Goal: Information Seeking & Learning: Check status

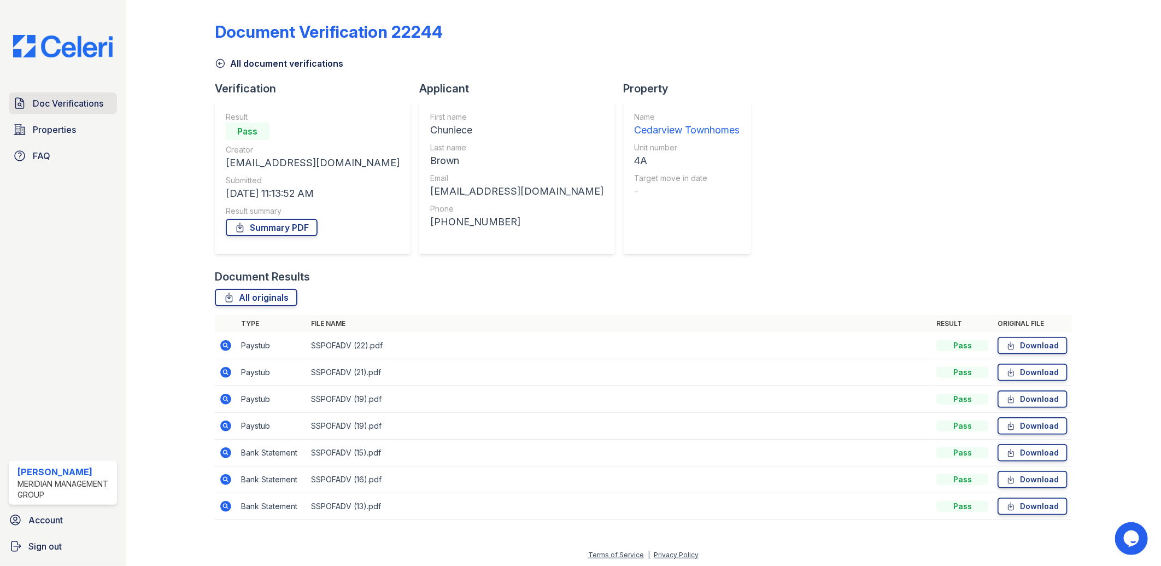
click at [36, 107] on span "Doc Verifications" at bounding box center [68, 103] width 71 height 13
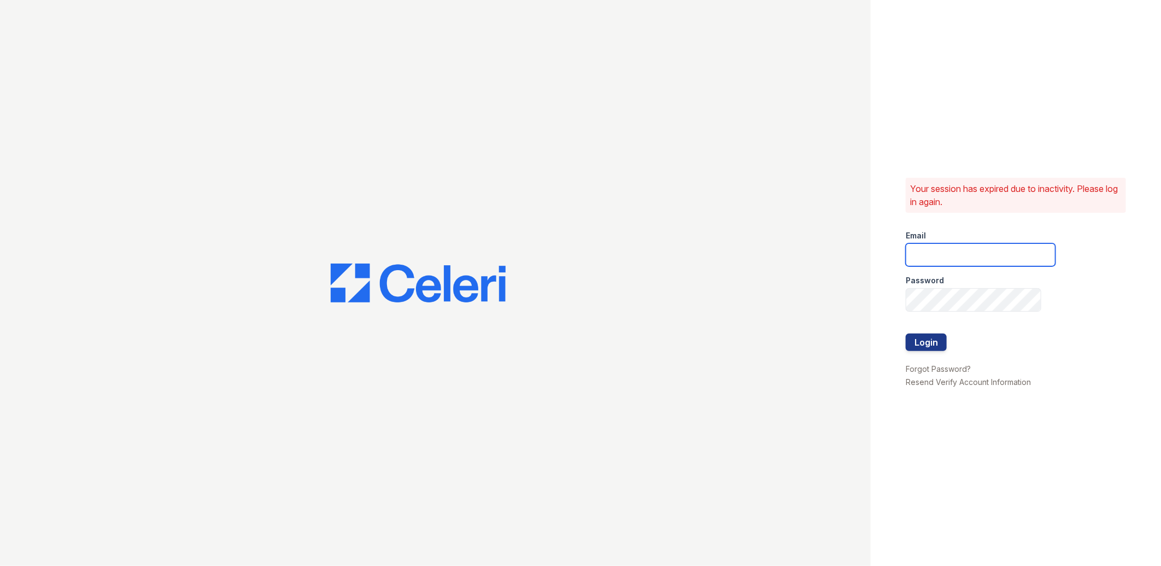
type input "lreed@mmgmgt.com"
click at [931, 343] on button "Login" at bounding box center [926, 341] width 41 height 17
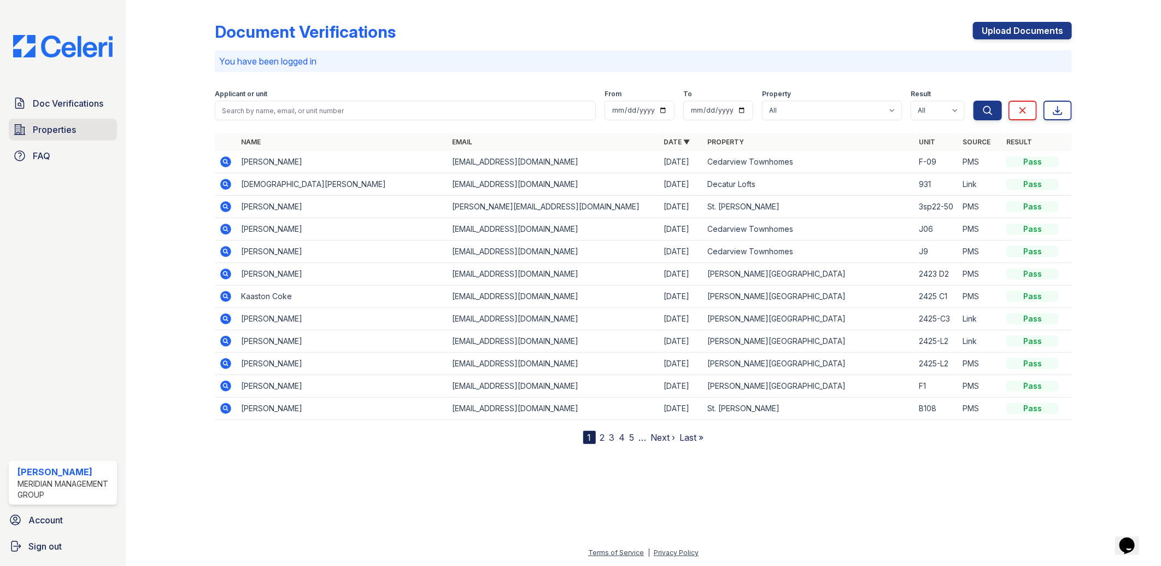
click at [45, 137] on link "Properties" at bounding box center [63, 130] width 108 height 22
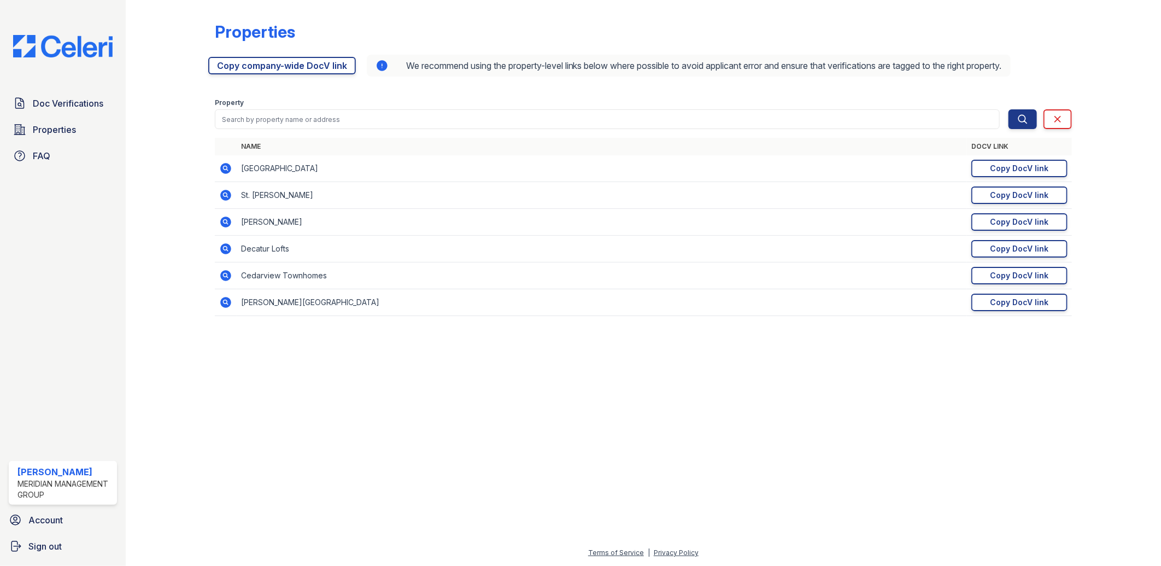
click at [227, 276] on icon at bounding box center [225, 275] width 11 height 11
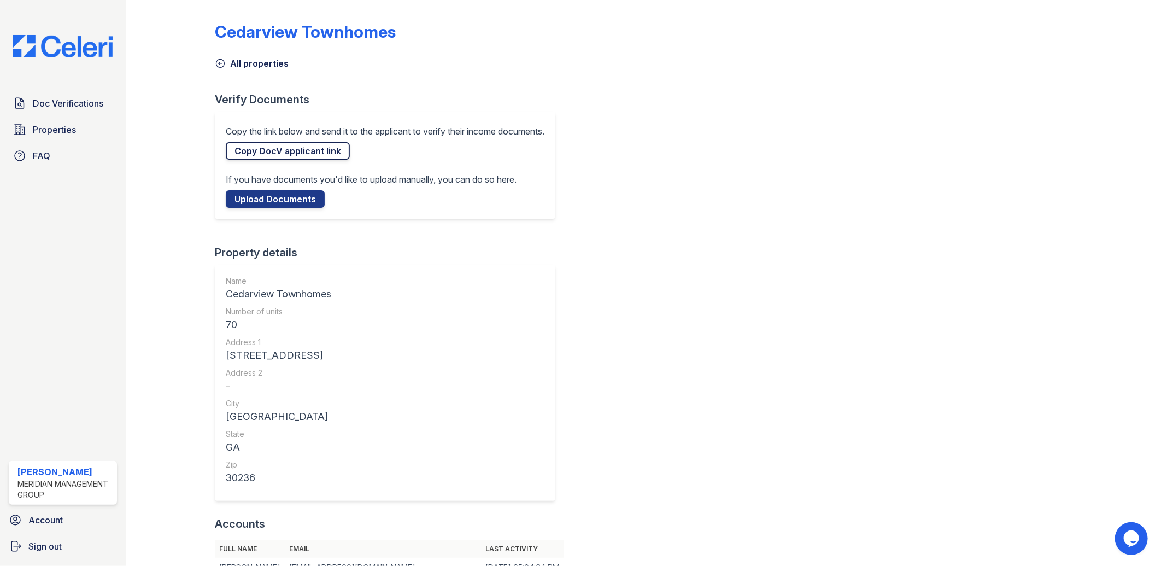
click at [293, 151] on link "Copy DocV applicant link" at bounding box center [288, 150] width 124 height 17
click at [28, 124] on link "Properties" at bounding box center [63, 130] width 108 height 22
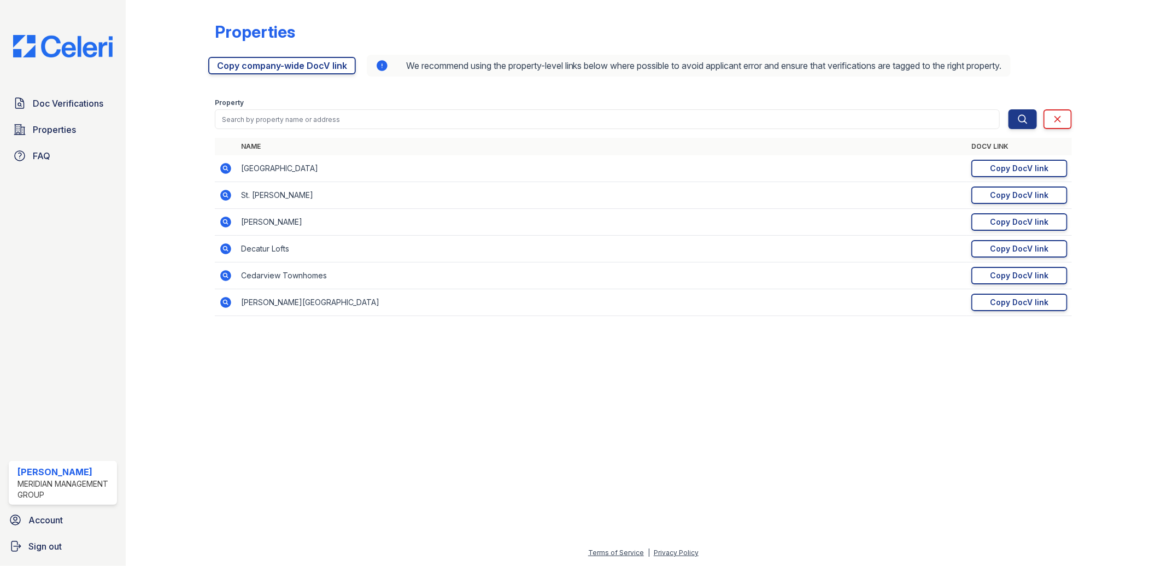
click at [276, 253] on td "Decatur Lofts" at bounding box center [602, 249] width 731 height 27
click at [228, 249] on icon at bounding box center [225, 248] width 11 height 11
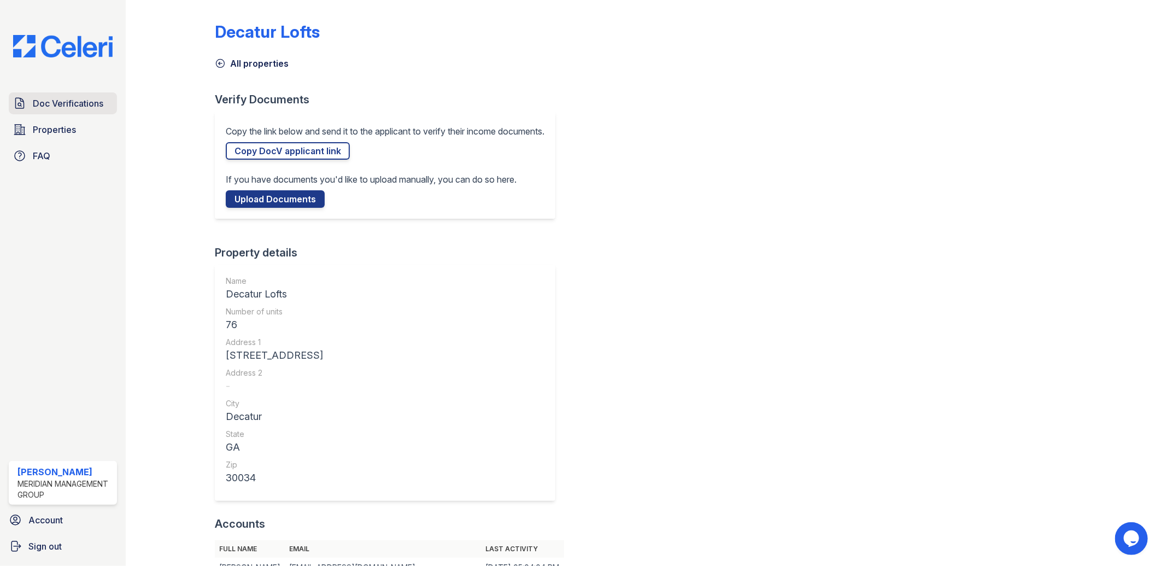
click at [45, 102] on span "Doc Verifications" at bounding box center [68, 103] width 71 height 13
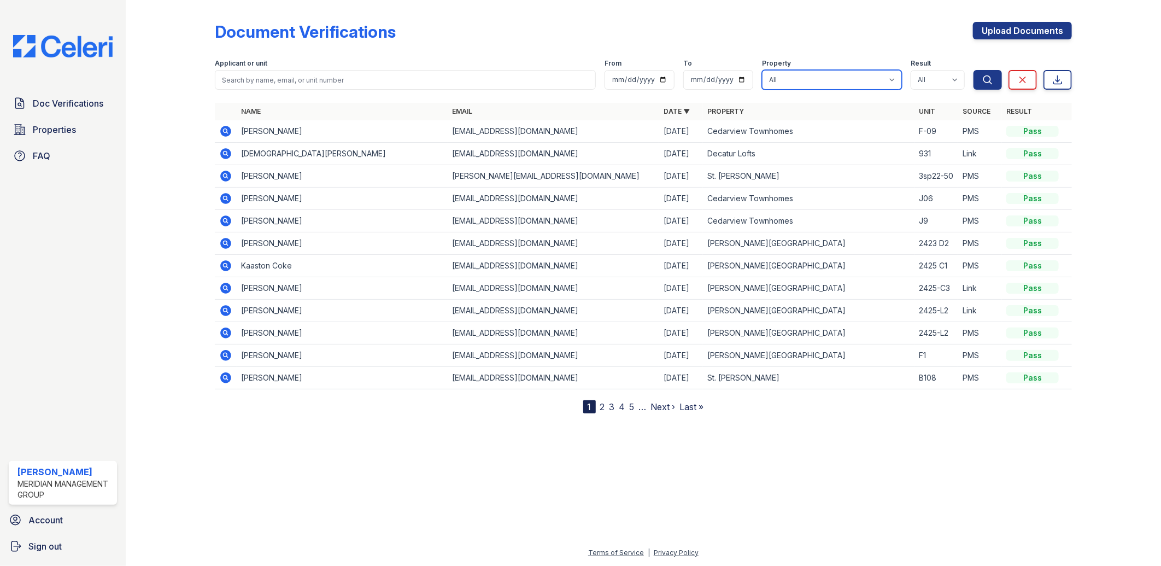
click at [892, 82] on select "All [PERSON_NAME][GEOGRAPHIC_DATA] [PERSON_NAME] [GEOGRAPHIC_DATA] [GEOGRAPHIC_…" at bounding box center [832, 80] width 140 height 20
select select "275"
click at [763, 70] on select "All [PERSON_NAME][GEOGRAPHIC_DATA] [PERSON_NAME] [GEOGRAPHIC_DATA] [GEOGRAPHIC_…" at bounding box center [832, 80] width 140 height 20
click at [985, 80] on icon "submit" at bounding box center [987, 79] width 11 height 11
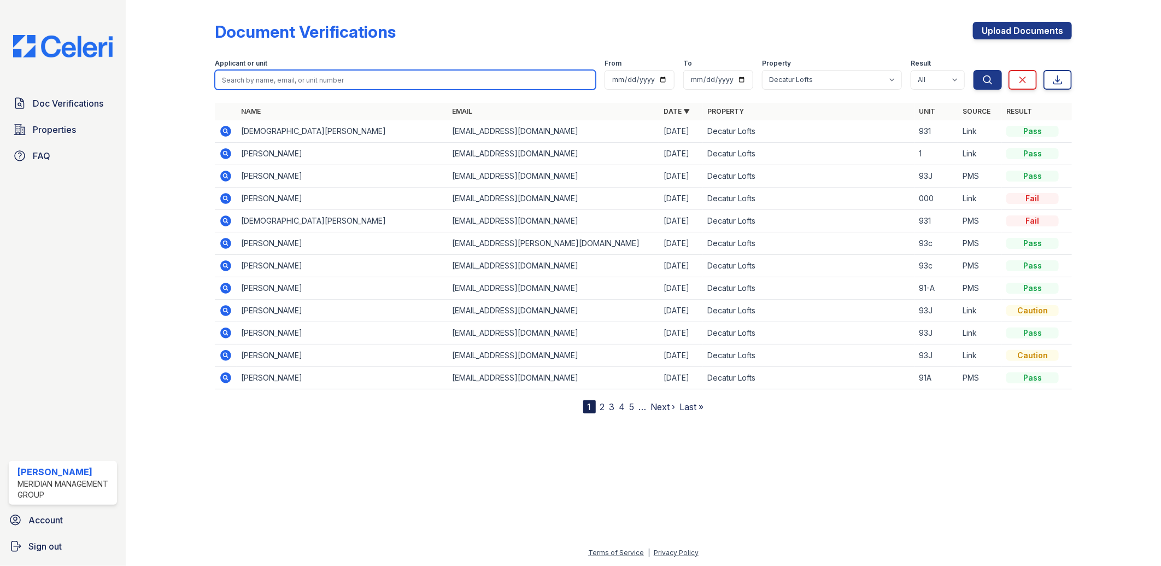
click at [282, 81] on input "search" at bounding box center [406, 80] width 382 height 20
type input "Pagie"
click at [974, 70] on button "Search" at bounding box center [988, 80] width 28 height 20
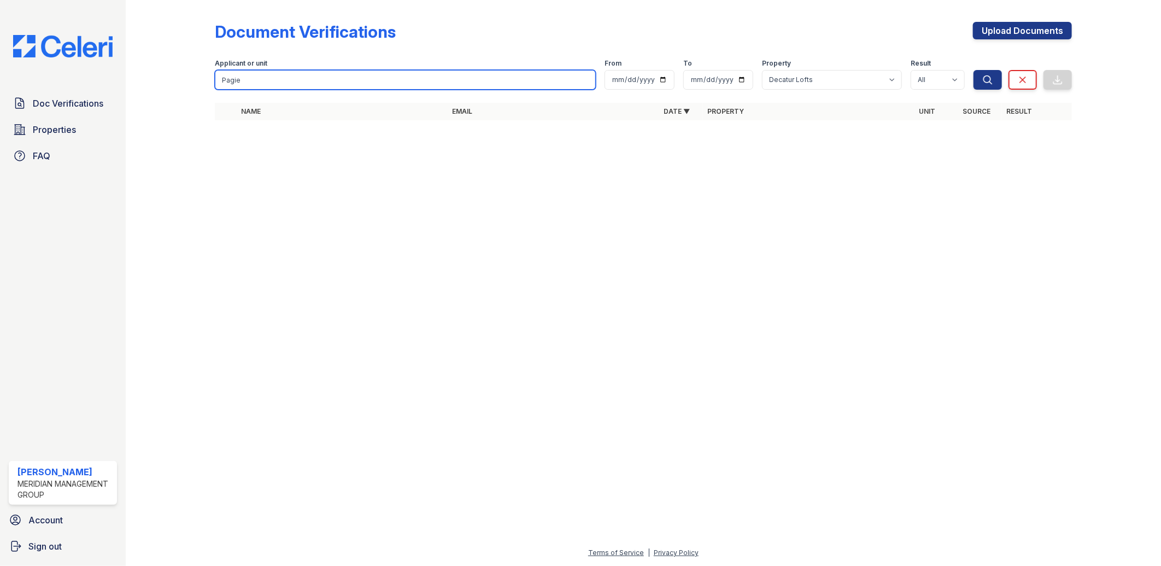
click at [253, 80] on input "Pagie" at bounding box center [406, 80] width 382 height 20
type input "[PERSON_NAME]"
click at [974, 70] on button "Search" at bounding box center [988, 80] width 28 height 20
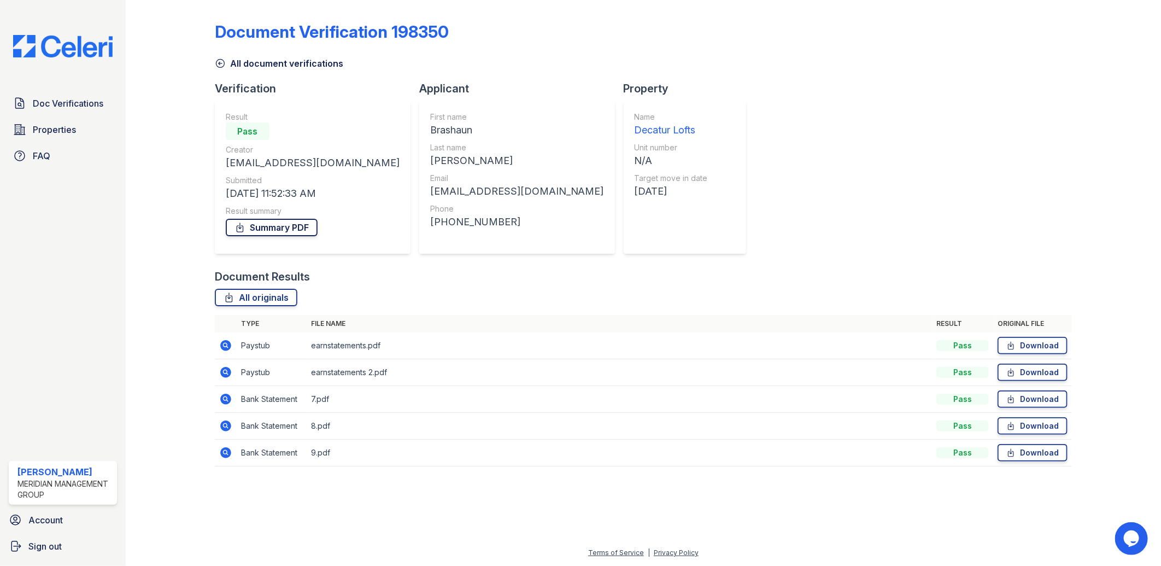
click at [304, 225] on link "Summary PDF" at bounding box center [272, 227] width 92 height 17
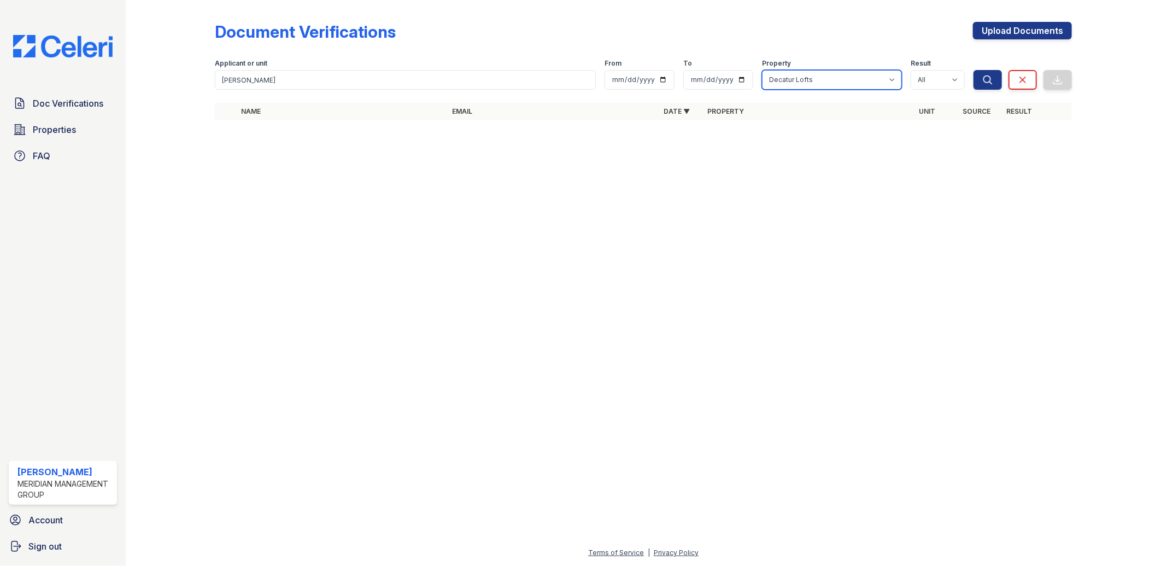
click at [812, 75] on select "All [PERSON_NAME][GEOGRAPHIC_DATA] [PERSON_NAME] [GEOGRAPHIC_DATA] [GEOGRAPHIC_…" at bounding box center [832, 80] width 140 height 20
select select "274"
click at [763, 70] on select "All [PERSON_NAME][GEOGRAPHIC_DATA] [PERSON_NAME] [GEOGRAPHIC_DATA] [GEOGRAPHIC_…" at bounding box center [832, 80] width 140 height 20
click at [985, 80] on icon "submit" at bounding box center [987, 79] width 11 height 11
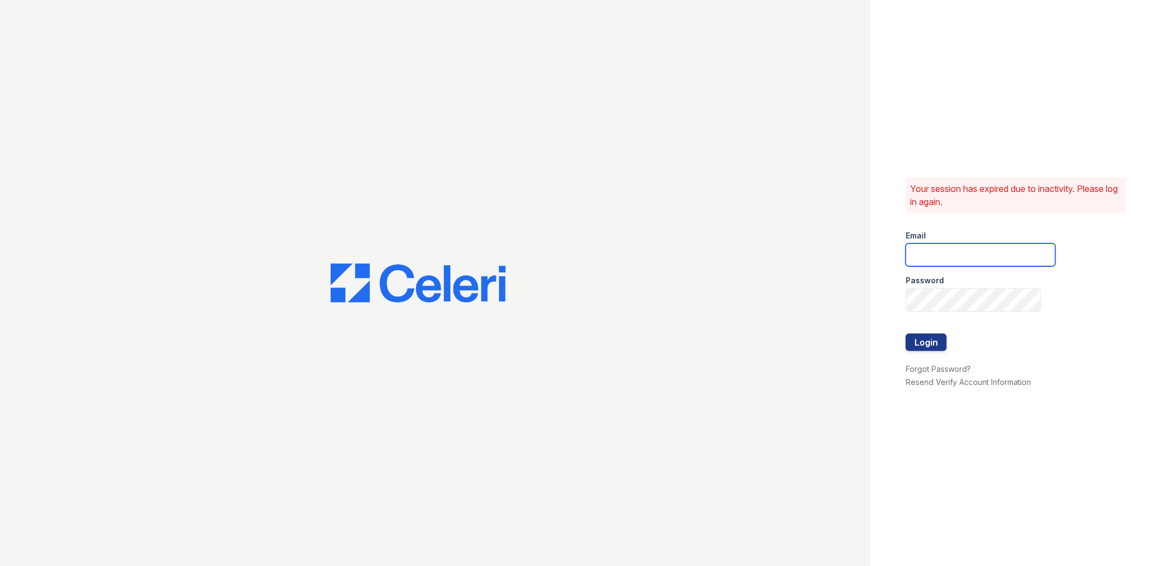
type input "[EMAIL_ADDRESS][DOMAIN_NAME]"
click at [927, 341] on button "Login" at bounding box center [926, 341] width 41 height 17
